Goal: Navigation & Orientation: Find specific page/section

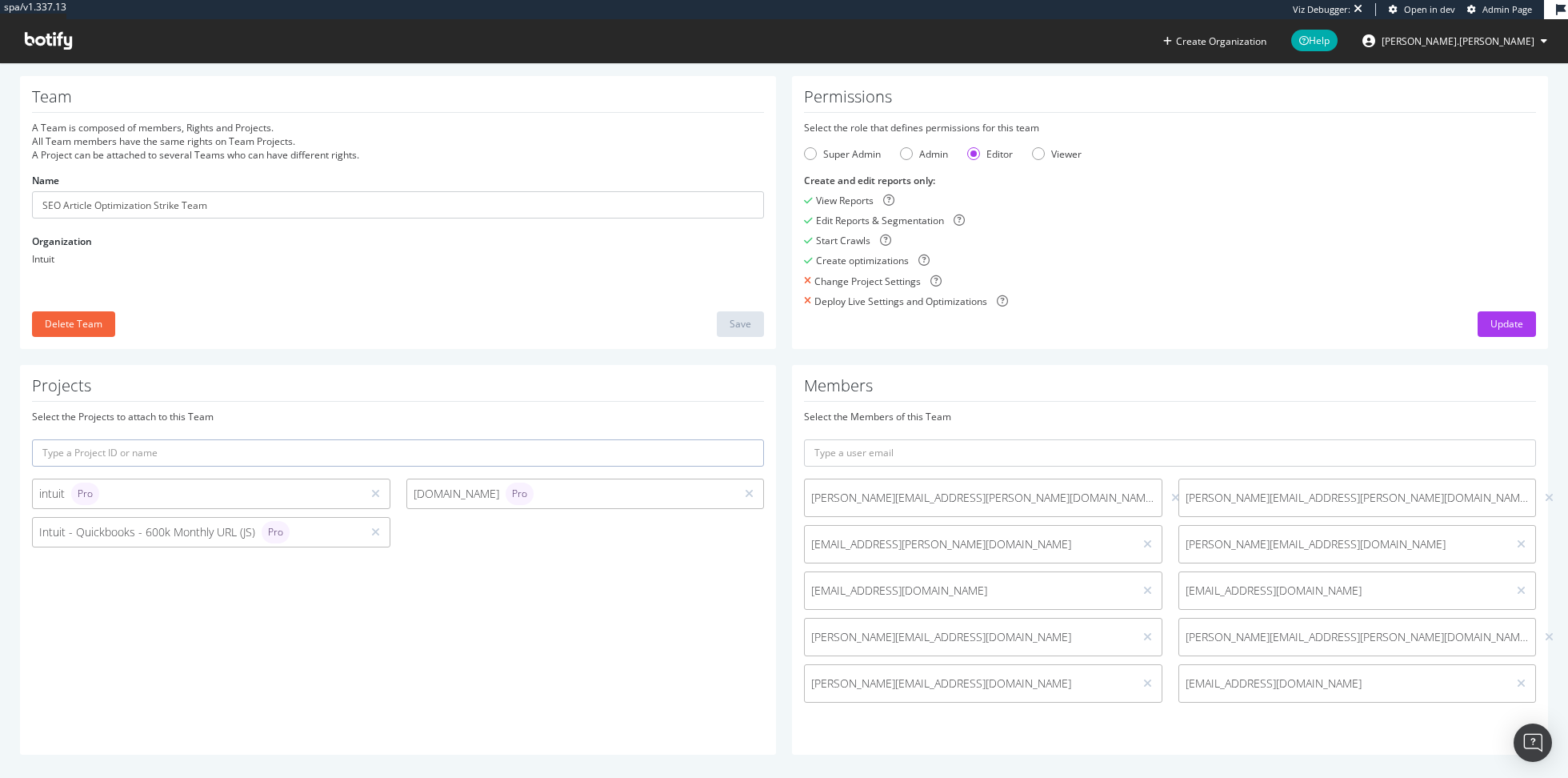
scroll to position [40, 0]
